Goal: Information Seeking & Learning: Learn about a topic

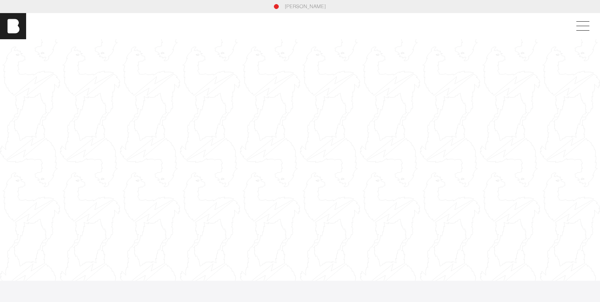
click at [247, 132] on div at bounding box center [300, 160] width 600 height 338
click at [262, 129] on div at bounding box center [300, 160] width 600 height 338
click at [585, 22] on span at bounding box center [581, 26] width 19 height 15
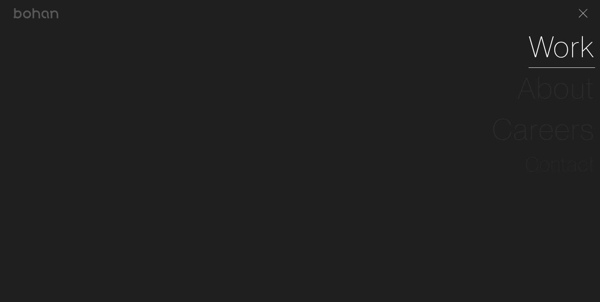
click at [550, 55] on link "Work" at bounding box center [562, 46] width 67 height 41
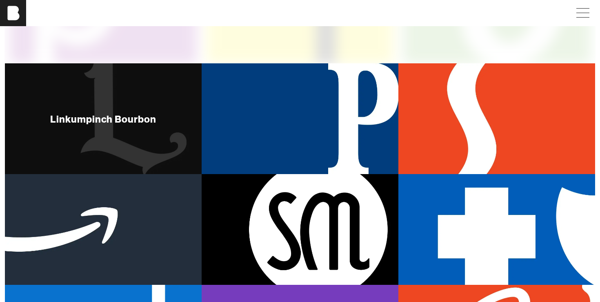
scroll to position [347, 0]
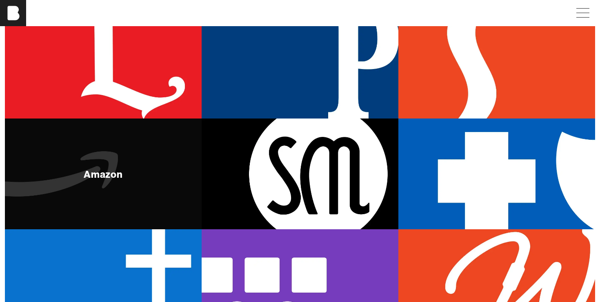
click at [169, 187] on div "Amazon" at bounding box center [103, 173] width 197 height 111
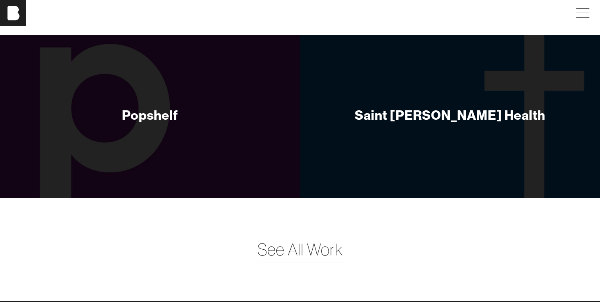
scroll to position [1192, 0]
